Goal: Task Accomplishment & Management: Use online tool/utility

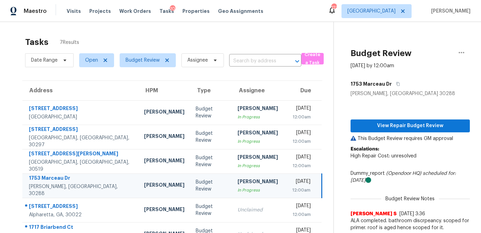
scroll to position [44, 0]
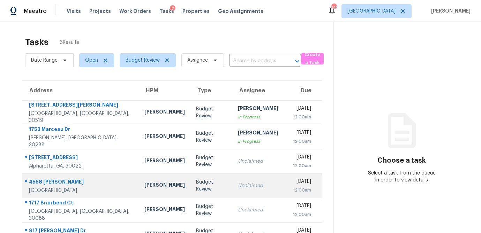
scroll to position [22, 0]
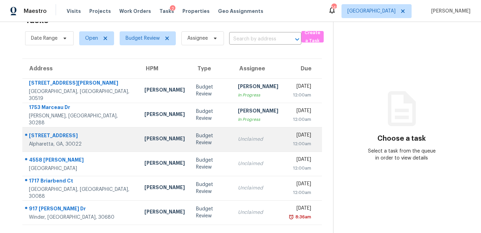
click at [196, 142] on td "Budget Review" at bounding box center [211, 139] width 42 height 24
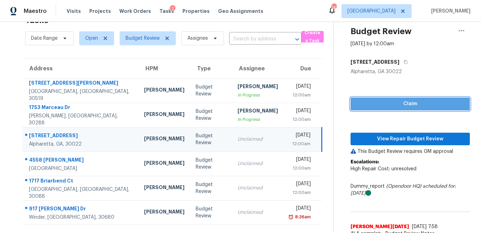
click at [382, 107] on span "Claim" at bounding box center [410, 104] width 108 height 9
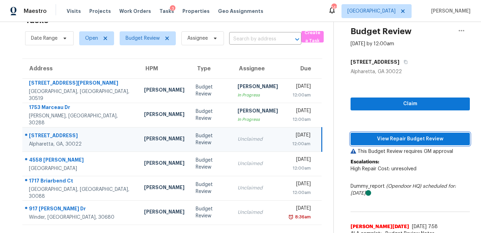
click at [379, 138] on span "View Repair Budget Review" at bounding box center [410, 139] width 108 height 9
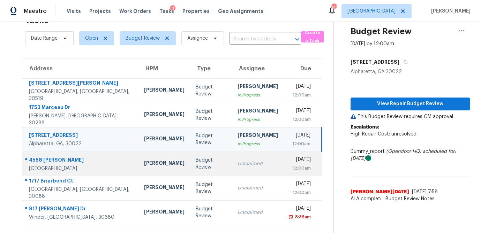
click at [232, 168] on td "Unclaimed" at bounding box center [258, 164] width 52 height 24
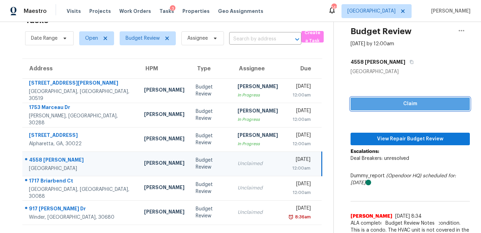
click at [389, 110] on button "Claim" at bounding box center [409, 104] width 119 height 13
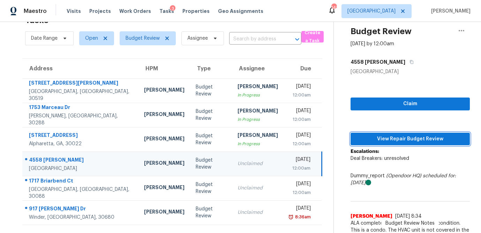
click at [381, 144] on button "View Repair Budget Review" at bounding box center [409, 139] width 119 height 13
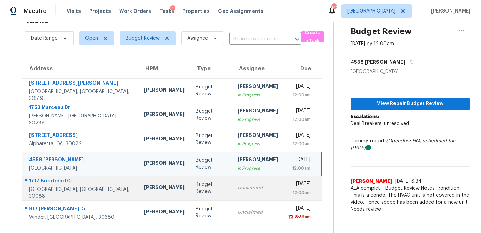
click at [242, 196] on td "Unclaimed" at bounding box center [258, 188] width 52 height 24
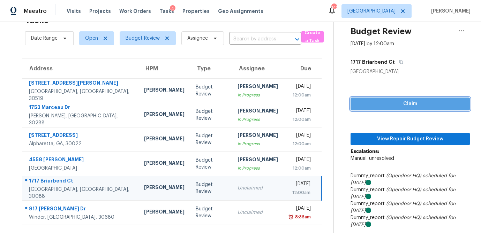
drag, startPoint x: 409, startPoint y: 105, endPoint x: 396, endPoint y: 123, distance: 22.5
click at [409, 105] on span "Claim" at bounding box center [410, 104] width 108 height 9
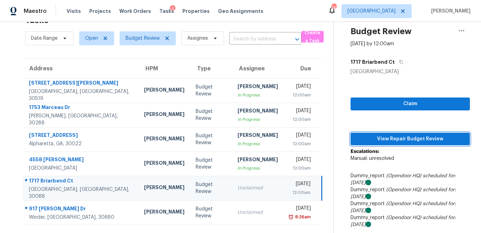
click at [391, 141] on span "View Repair Budget Review" at bounding box center [410, 139] width 108 height 9
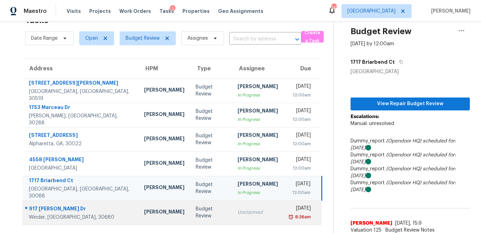
click at [232, 215] on td "Unclaimed" at bounding box center [258, 212] width 52 height 24
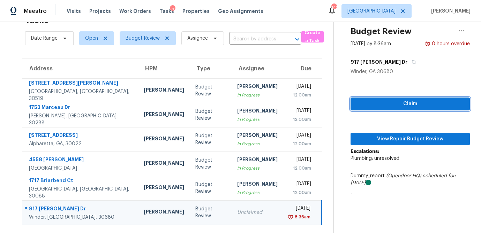
drag, startPoint x: 412, startPoint y: 106, endPoint x: 400, endPoint y: 120, distance: 18.5
click at [412, 106] on span "Claim" at bounding box center [410, 104] width 108 height 9
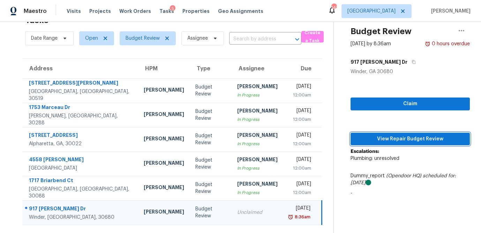
click at [389, 142] on span "View Repair Budget Review" at bounding box center [410, 139] width 108 height 9
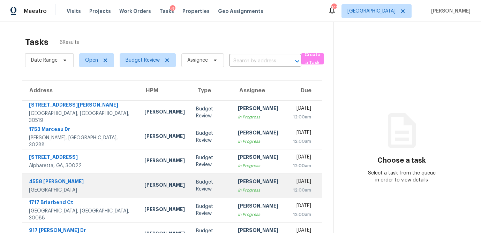
scroll to position [22, 0]
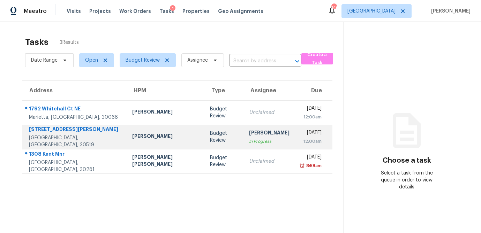
scroll to position [22, 0]
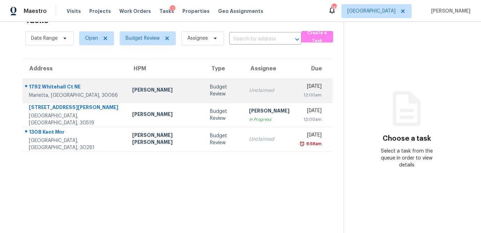
click at [210, 91] on div "Budget Review" at bounding box center [224, 91] width 28 height 14
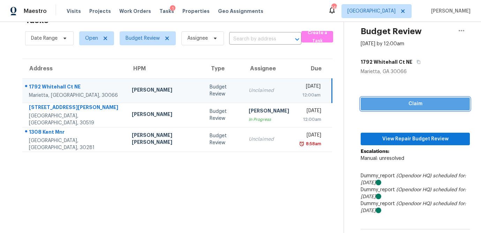
drag, startPoint x: 401, startPoint y: 104, endPoint x: 398, endPoint y: 115, distance: 11.8
click at [401, 104] on span "Claim" at bounding box center [415, 104] width 98 height 9
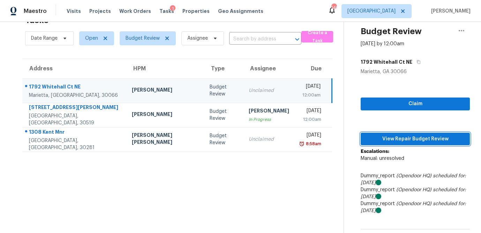
click at [397, 137] on span "View Repair Budget Review" at bounding box center [415, 139] width 98 height 9
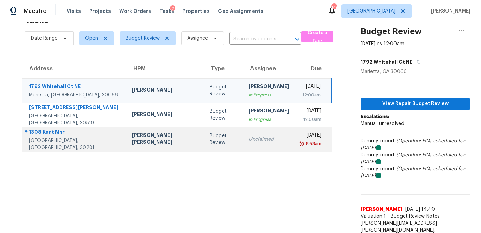
click at [210, 143] on div "Budget Review" at bounding box center [224, 139] width 28 height 14
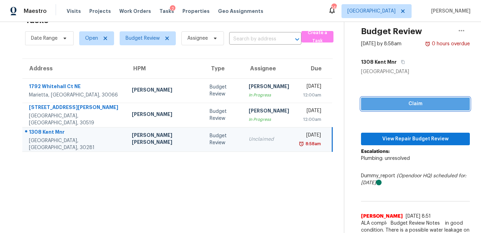
click at [385, 105] on span "Claim" at bounding box center [415, 104] width 98 height 9
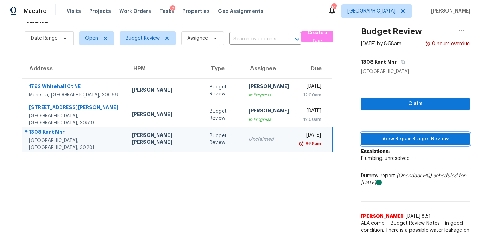
click at [379, 138] on span "View Repair Budget Review" at bounding box center [415, 139] width 98 height 9
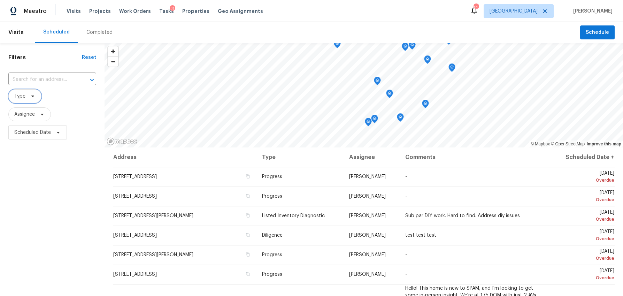
click at [33, 98] on icon at bounding box center [33, 96] width 6 height 6
type input "dili"
drag, startPoint x: 16, startPoint y: 135, endPoint x: 23, endPoint y: 128, distance: 10.1
click at [16, 135] on span at bounding box center [16, 134] width 6 height 6
click at [16, 135] on input "Diligence" at bounding box center [15, 133] width 5 height 5
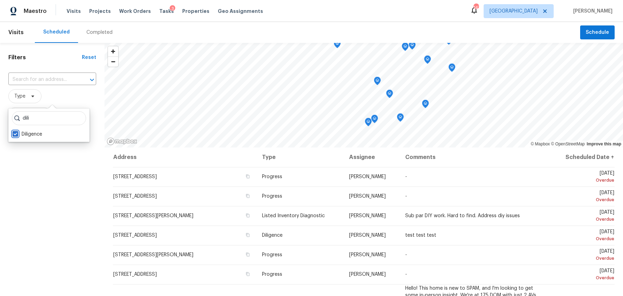
checkbox input "true"
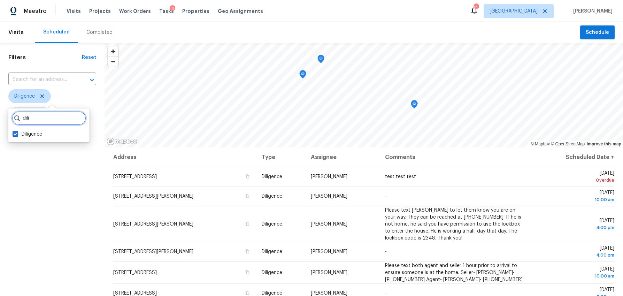
drag, startPoint x: 25, startPoint y: 116, endPoint x: -6, endPoint y: 112, distance: 30.9
click at [0, 112] on html "Maestro Visits Projects Work Orders Tasks 3 Properties Geo Assignments 147 Atla…" at bounding box center [311, 148] width 623 height 296
type input "d"
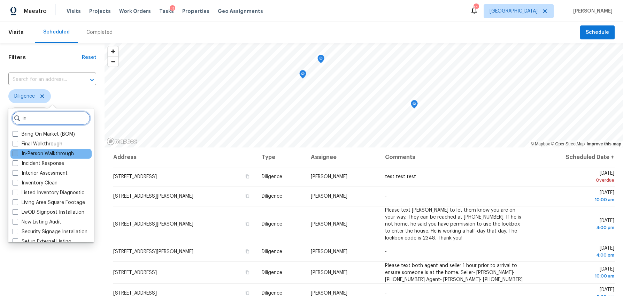
type input "in"
click at [13, 153] on span at bounding box center [16, 154] width 6 height 6
click at [13, 153] on input "In-Person Walkthrough" at bounding box center [15, 152] width 5 height 5
checkbox input "true"
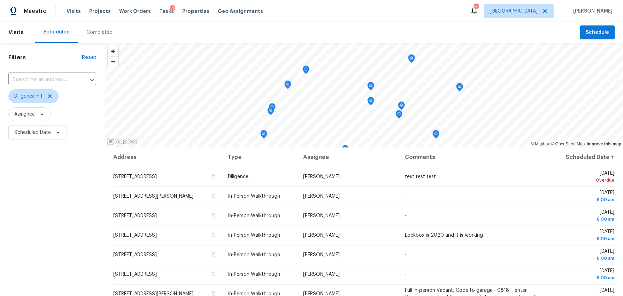
drag, startPoint x: 57, startPoint y: 267, endPoint x: 51, endPoint y: 243, distance: 24.8
click at [57, 267] on div "Filters Reset ​ Diligence + 1 Assignee Scheduled Date" at bounding box center [52, 213] width 105 height 341
click at [37, 134] on span "Scheduled Date" at bounding box center [32, 132] width 37 height 7
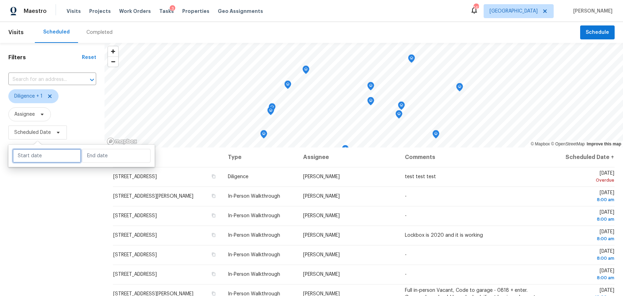
select select "8"
select select "2025"
select select "9"
select select "2025"
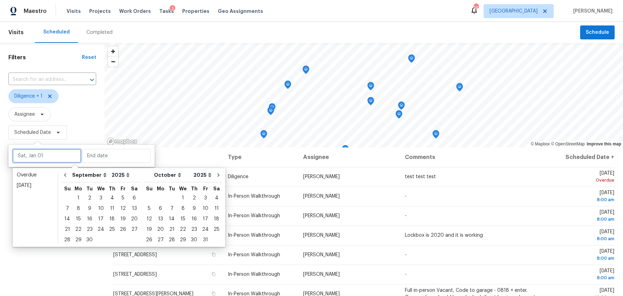
click at [31, 155] on input "text" at bounding box center [47, 156] width 69 height 14
click at [99, 197] on div "3" at bounding box center [101, 198] width 12 height 10
type input "Wed, Sep 03"
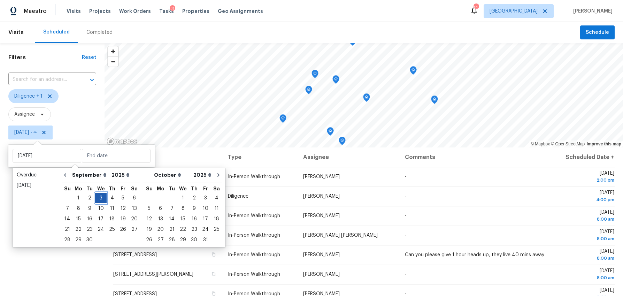
click at [99, 197] on div "3" at bounding box center [101, 198] width 12 height 10
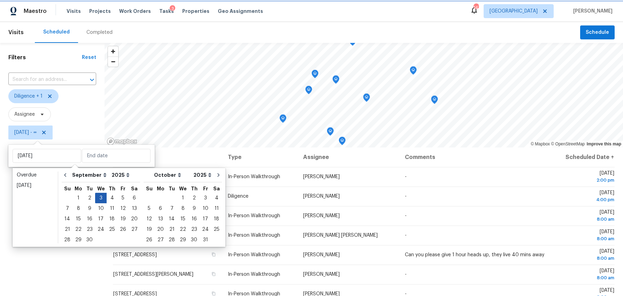
type input "Wed, Sep 03"
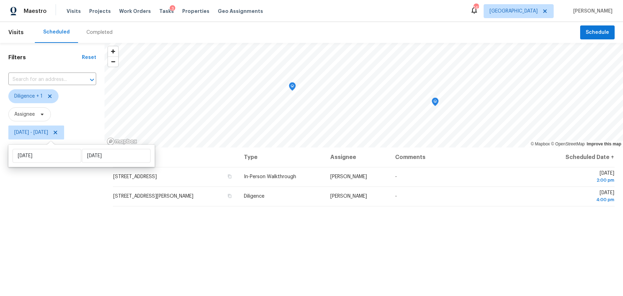
click at [59, 238] on div "Filters Reset ​ Diligence + 1 Assignee Wed, Sep 03 - Wed, Sep 03" at bounding box center [52, 213] width 105 height 341
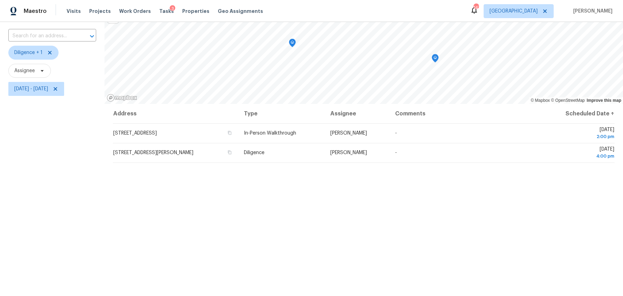
scroll to position [44, 0]
click at [351, 199] on div "Address Type Assignee Comments Scheduled Date ↑ 15 Savoy Park Dr, Covington, GA…" at bounding box center [364, 222] width 519 height 237
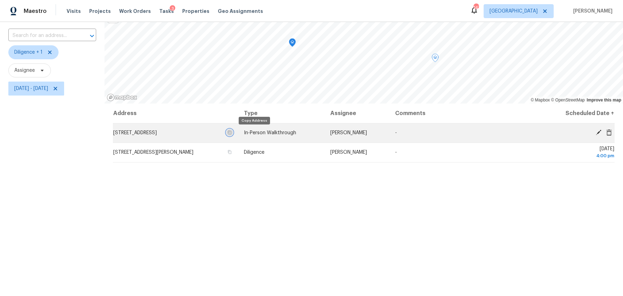
click at [232, 132] on icon "button" at bounding box center [230, 132] width 4 height 4
click at [598, 130] on icon at bounding box center [599, 132] width 6 height 6
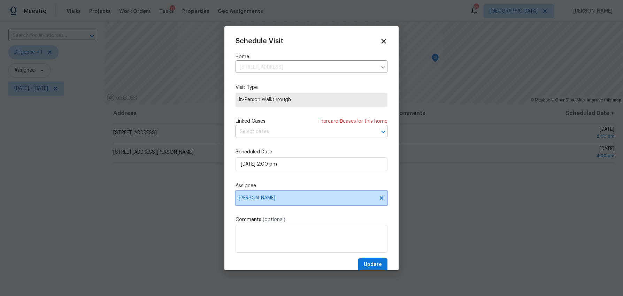
click at [265, 199] on span "Wesley Brooks" at bounding box center [307, 198] width 137 height 6
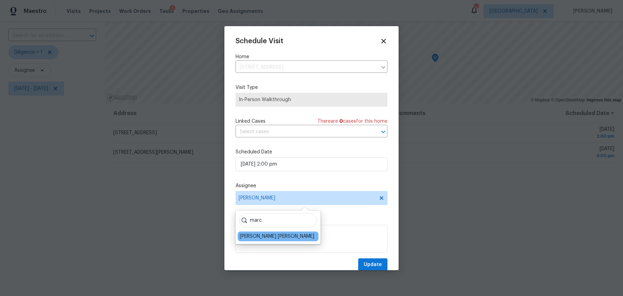
type input "marc"
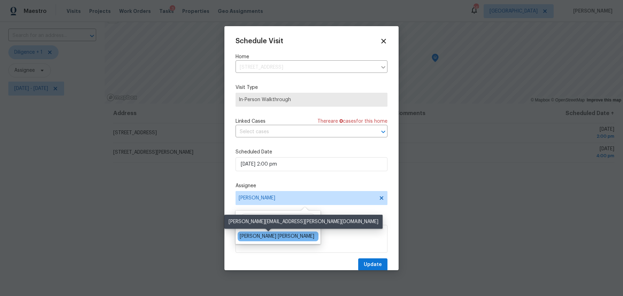
click at [257, 238] on div "Marcos Ricardo Resendiz" at bounding box center [277, 236] width 75 height 7
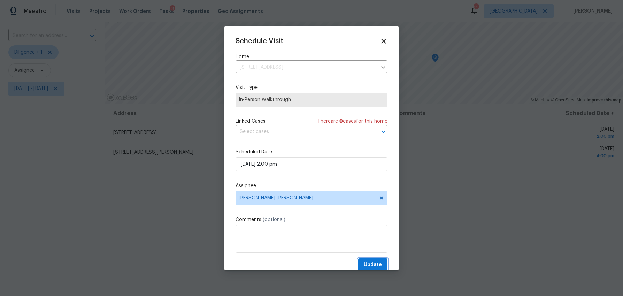
click at [374, 265] on span "Update" at bounding box center [373, 264] width 18 height 9
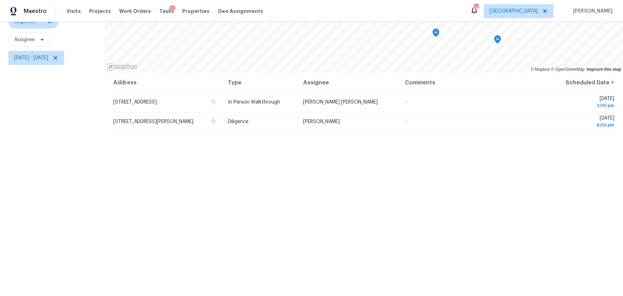
scroll to position [82, 0]
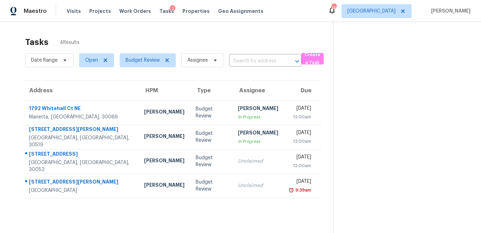
scroll to position [22, 0]
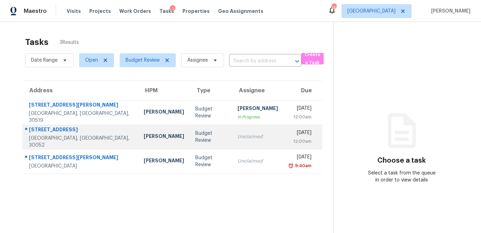
click at [190, 143] on td "Budget Review" at bounding box center [211, 137] width 42 height 24
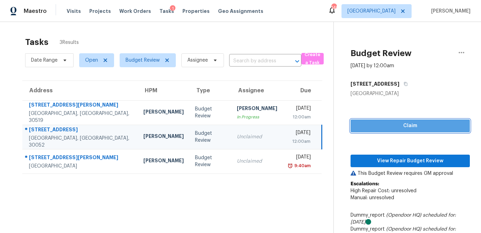
drag, startPoint x: 402, startPoint y: 128, endPoint x: 393, endPoint y: 156, distance: 28.9
click at [402, 128] on span "Claim" at bounding box center [410, 126] width 108 height 9
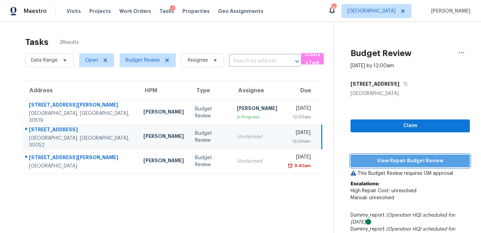
click at [393, 159] on span "View Repair Budget Review" at bounding box center [410, 161] width 108 height 9
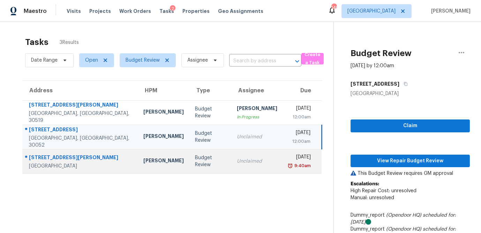
click at [231, 159] on td "Unclaimed" at bounding box center [257, 161] width 52 height 24
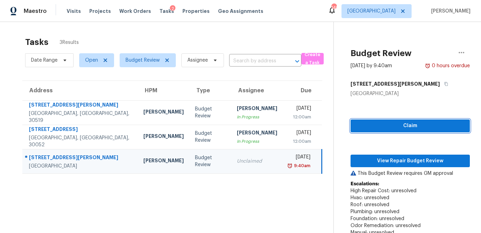
drag, startPoint x: 389, startPoint y: 122, endPoint x: 389, endPoint y: 149, distance: 26.5
click at [389, 122] on span "Claim" at bounding box center [410, 126] width 108 height 9
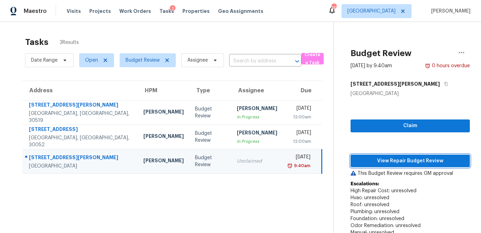
click at [390, 159] on span "View Repair Budget Review" at bounding box center [410, 161] width 108 height 9
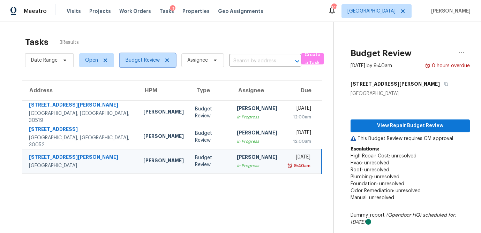
click at [167, 60] on icon at bounding box center [166, 60] width 3 height 3
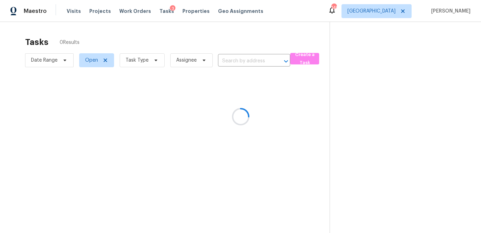
click at [153, 61] on div at bounding box center [240, 116] width 481 height 233
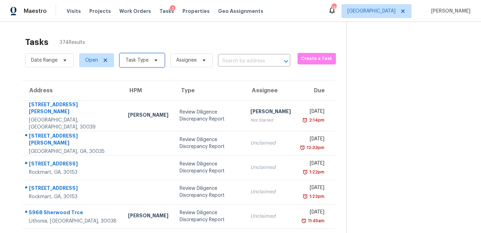
click at [153, 61] on icon at bounding box center [156, 61] width 6 height 6
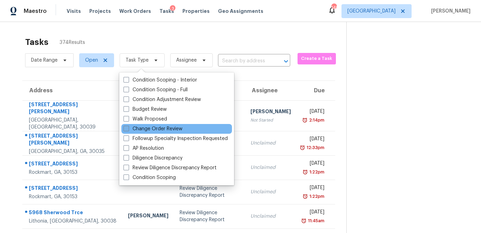
click at [130, 128] on label "Change Order Review" at bounding box center [152, 129] width 59 height 7
click at [128, 128] on input "Change Order Review" at bounding box center [125, 128] width 5 height 5
checkbox input "true"
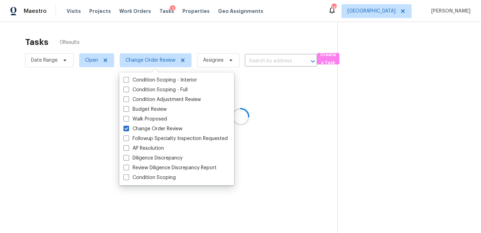
click at [142, 34] on div at bounding box center [240, 116] width 481 height 233
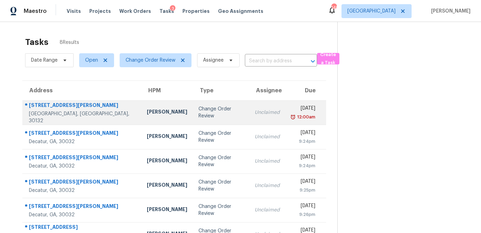
click at [198, 116] on div "Change Order Review" at bounding box center [220, 113] width 45 height 14
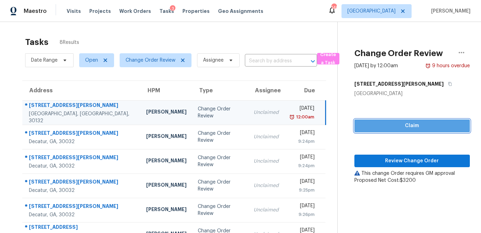
drag, startPoint x: 390, startPoint y: 129, endPoint x: 392, endPoint y: 154, distance: 24.5
click at [390, 129] on span "Claim" at bounding box center [412, 126] width 104 height 9
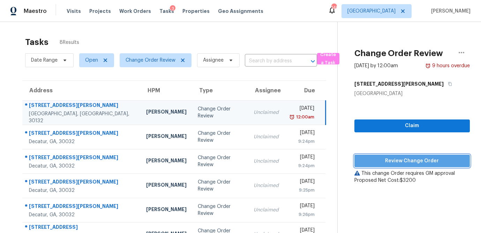
click at [393, 157] on span "Review Change Order" at bounding box center [412, 161] width 104 height 9
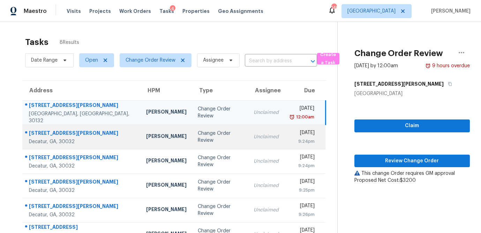
click at [146, 133] on div "Juan Lozano" at bounding box center [166, 137] width 40 height 9
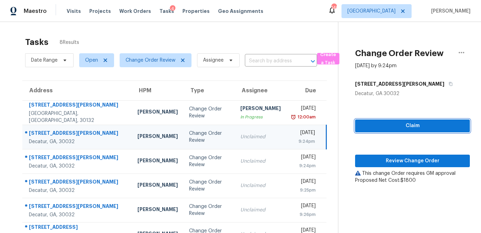
drag, startPoint x: 379, startPoint y: 127, endPoint x: 375, endPoint y: 153, distance: 26.7
click at [379, 127] on span "Claim" at bounding box center [413, 126] width 104 height 9
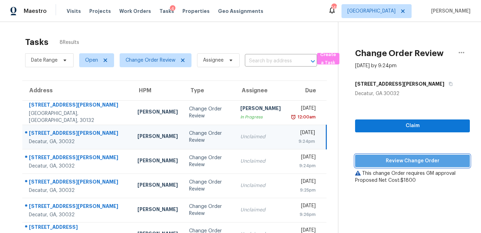
click at [376, 156] on button "Review Change Order" at bounding box center [412, 161] width 115 height 13
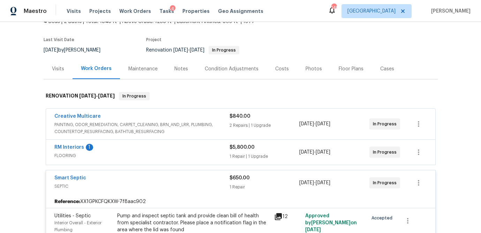
scroll to position [92, 0]
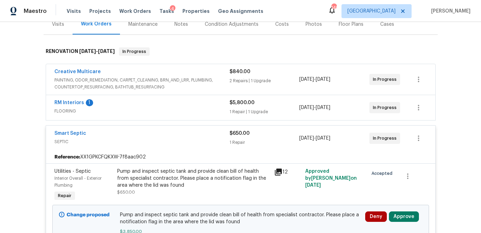
click at [261, 83] on div "2 Repairs | 1 Upgrade" at bounding box center [264, 80] width 70 height 7
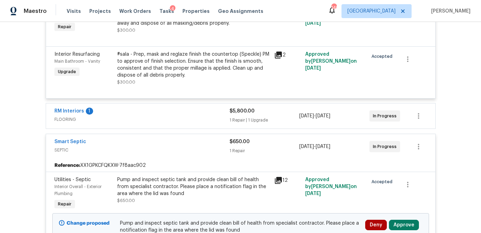
scroll to position [300, 0]
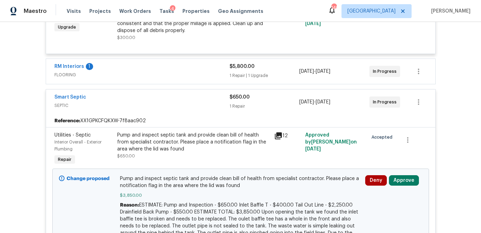
click at [259, 71] on div "$5,800.00 1 Repair | 1 Upgrade" at bounding box center [264, 71] width 70 height 17
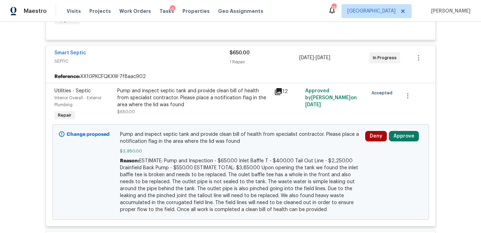
scroll to position [461, 0]
click at [397, 135] on button "Approve" at bounding box center [404, 135] width 30 height 10
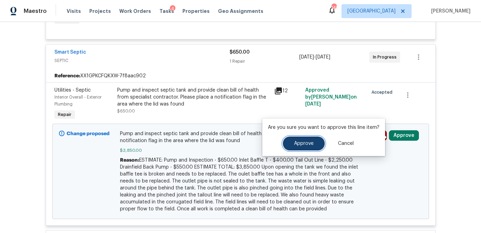
click at [306, 142] on span "Approve" at bounding box center [304, 143] width 20 height 5
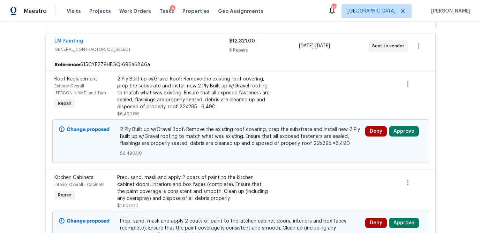
scroll to position [182, 0]
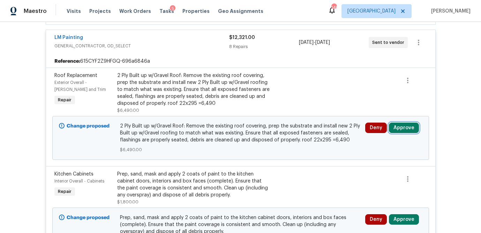
click at [405, 130] on button "Approve" at bounding box center [404, 128] width 30 height 10
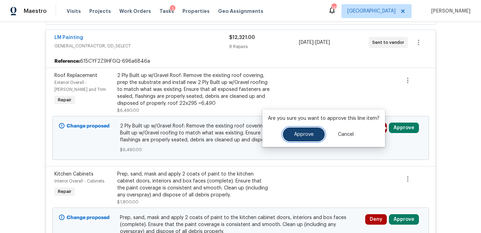
click at [297, 136] on span "Approve" at bounding box center [304, 134] width 20 height 5
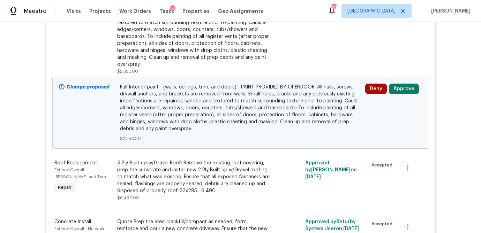
scroll to position [429, 0]
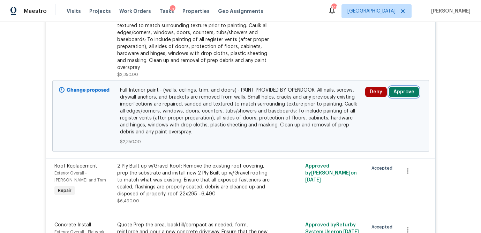
click at [404, 91] on button "Approve" at bounding box center [404, 92] width 30 height 10
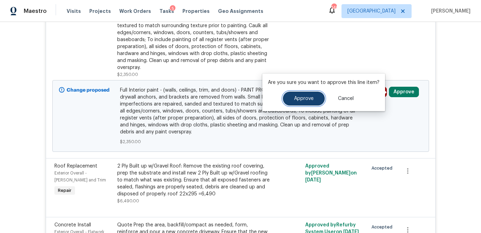
click at [308, 100] on span "Approve" at bounding box center [304, 98] width 20 height 5
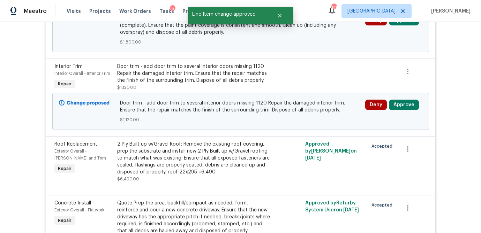
scroll to position [285, 0]
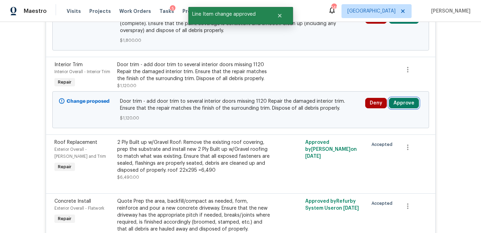
click at [401, 101] on button "Approve" at bounding box center [404, 103] width 30 height 10
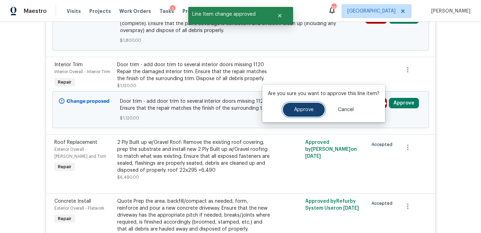
click at [309, 109] on span "Approve" at bounding box center [304, 109] width 20 height 5
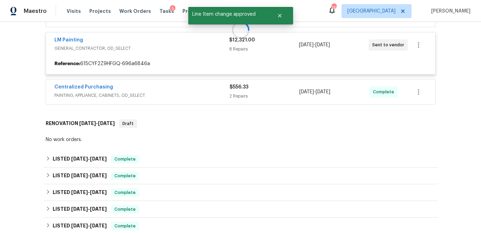
scroll to position [182, 0]
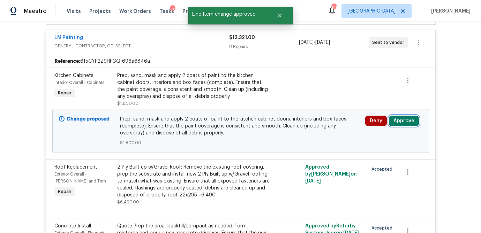
click at [404, 121] on button "Approve" at bounding box center [404, 121] width 30 height 10
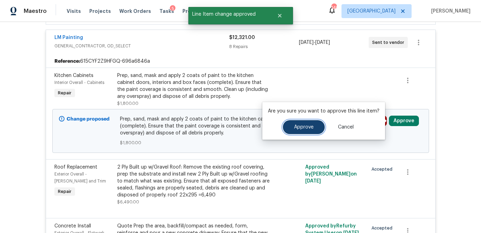
click at [288, 130] on button "Approve" at bounding box center [304, 127] width 42 height 14
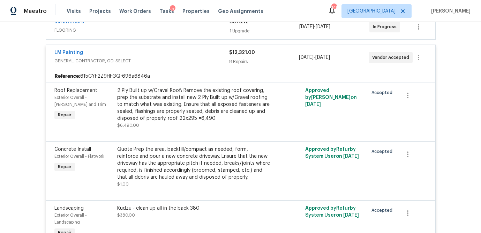
scroll to position [0, 0]
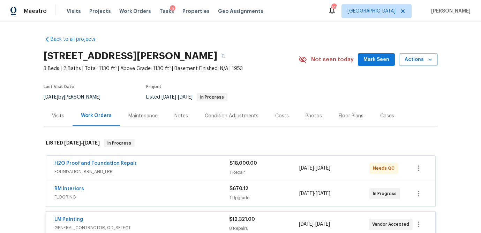
click at [192, 188] on div "RM Interiors" at bounding box center [141, 189] width 175 height 8
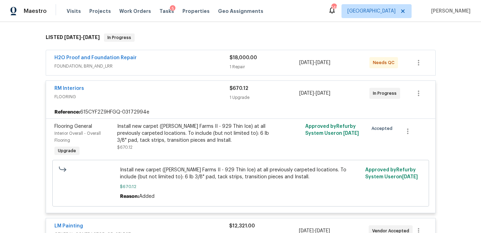
scroll to position [98, 0]
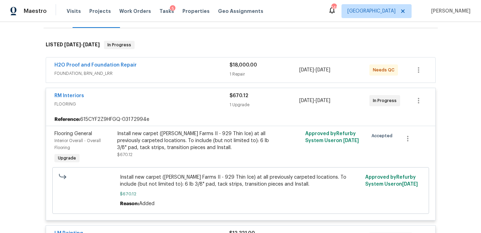
click at [184, 71] on span "FOUNDATION, BRN_AND_LRR" at bounding box center [141, 73] width 175 height 7
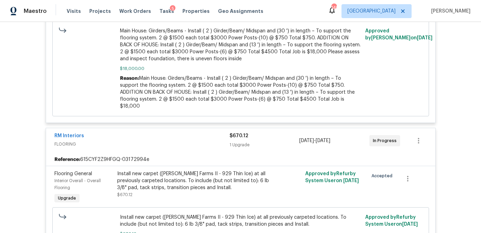
scroll to position [0, 0]
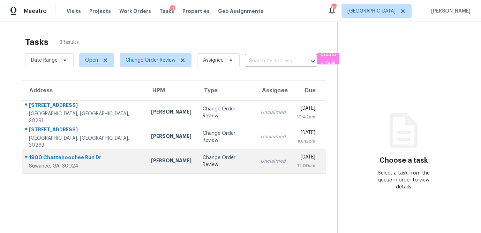
click at [145, 167] on td "Scott Smathers" at bounding box center [171, 161] width 52 height 24
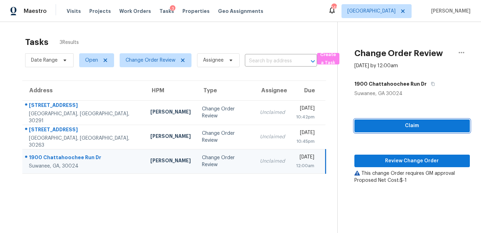
click at [380, 126] on span "Claim" at bounding box center [412, 126] width 104 height 9
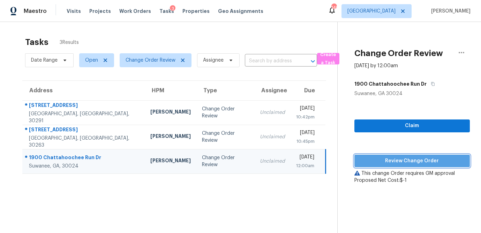
click at [389, 158] on span "Review Change Order" at bounding box center [412, 161] width 104 height 9
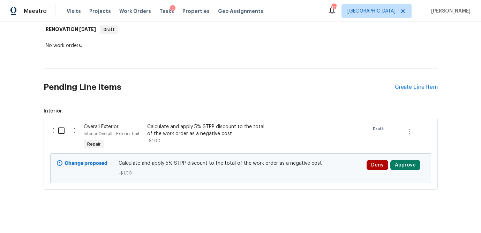
scroll to position [118, 0]
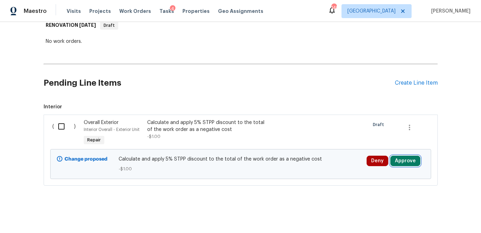
click at [408, 158] on button "Approve" at bounding box center [405, 161] width 30 height 10
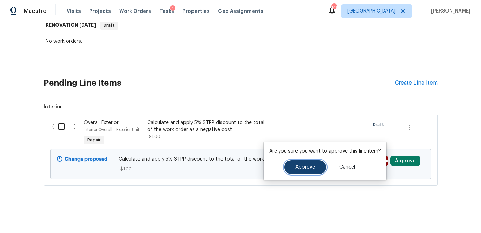
click at [309, 163] on button "Approve" at bounding box center [305, 167] width 42 height 14
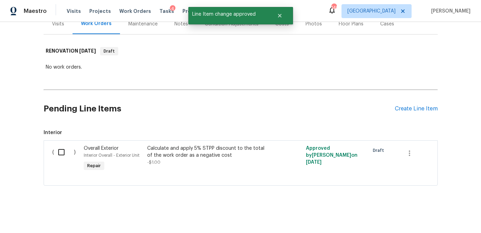
scroll to position [92, 0]
